Goal: Task Accomplishment & Management: Complete application form

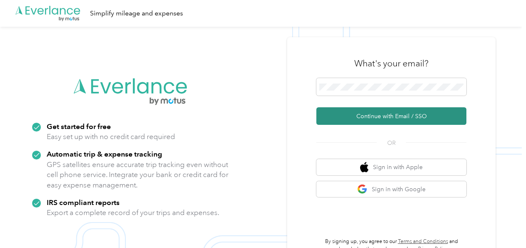
click at [402, 116] on button "Continue with Email / SSO" at bounding box center [392, 116] width 150 height 18
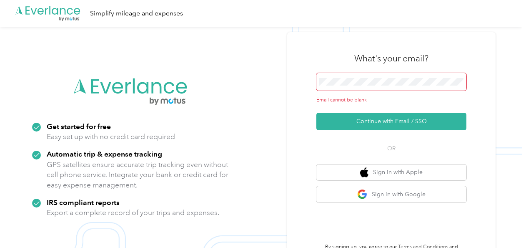
click at [365, 78] on span at bounding box center [392, 82] width 150 height 18
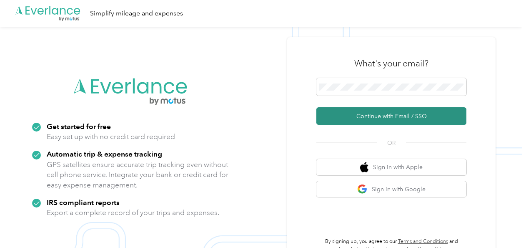
click at [393, 121] on button "Continue with Email / SSO" at bounding box center [392, 116] width 150 height 18
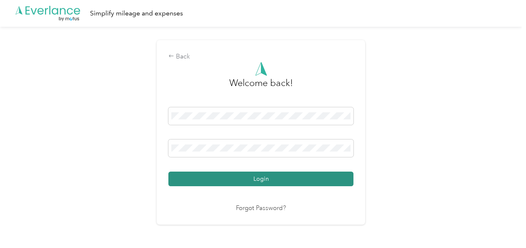
click at [302, 175] on button "Login" at bounding box center [261, 178] width 185 height 15
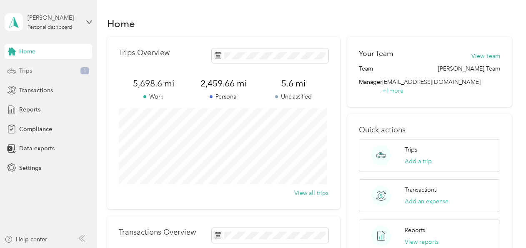
click at [76, 69] on div "Trips 1" at bounding box center [49, 70] width 88 height 15
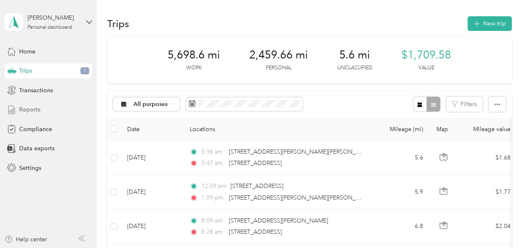
click at [35, 108] on span "Reports" at bounding box center [29, 109] width 21 height 9
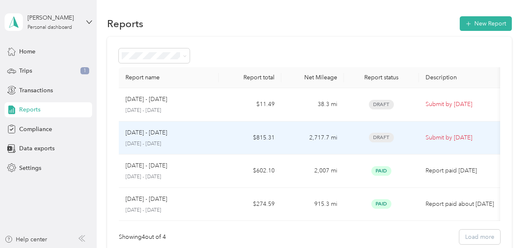
click at [450, 137] on p "Submit by [DATE]" at bounding box center [461, 137] width 70 height 9
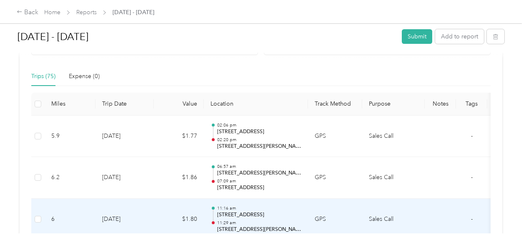
scroll to position [156, 0]
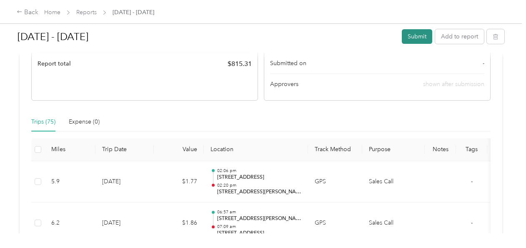
click at [411, 37] on button "Submit" at bounding box center [417, 36] width 30 height 15
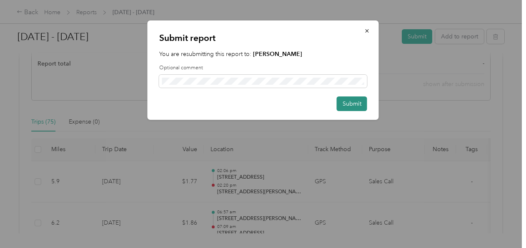
click at [349, 106] on button "Submit" at bounding box center [352, 103] width 30 height 15
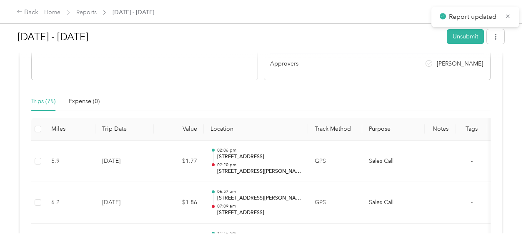
scroll to position [135, 0]
